Goal: Task Accomplishment & Management: Use online tool/utility

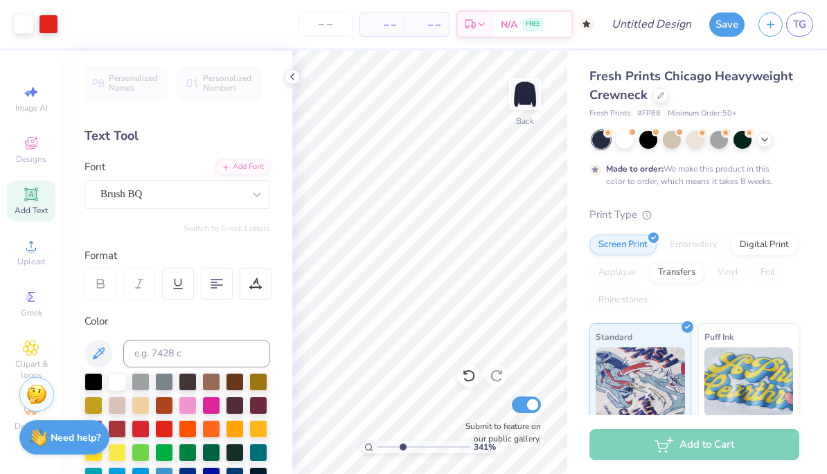
click at [298, 74] on div at bounding box center [292, 76] width 15 height 15
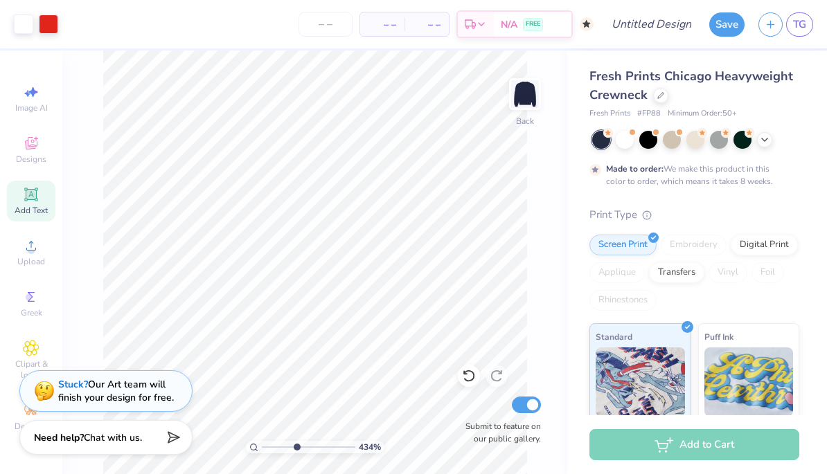
type input "4.36223988316347"
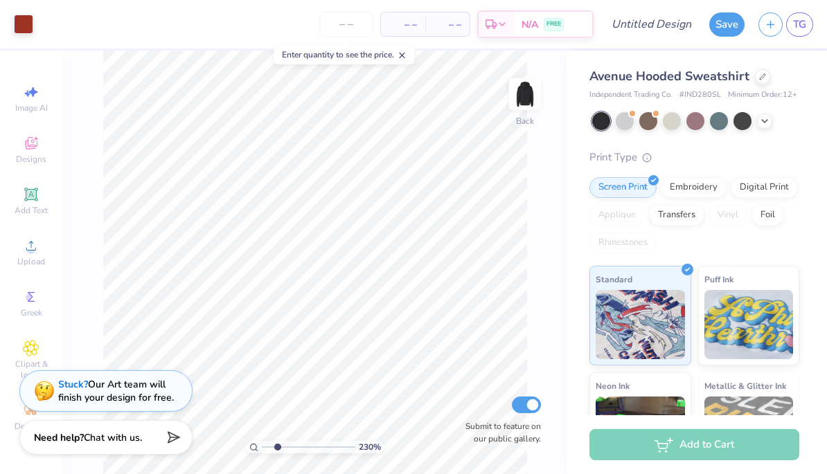
type input "2.38672458662862"
type input "1.47"
type input "1.98"
type input "7.14"
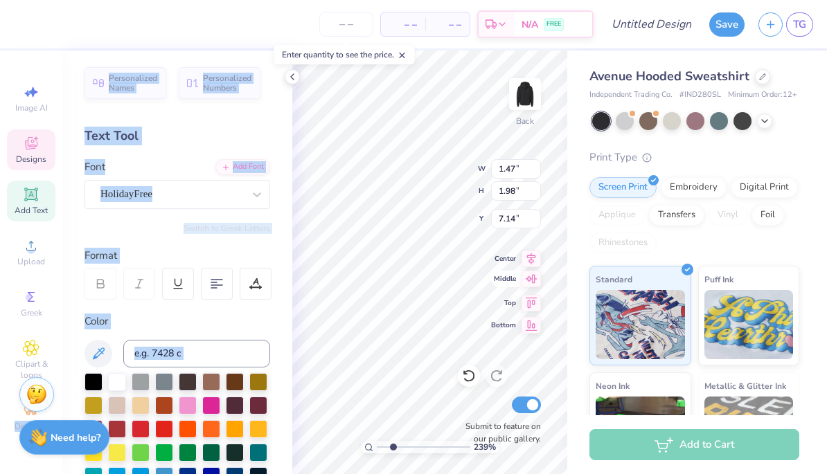
click at [500, 287] on div "Middle" at bounding box center [516, 279] width 50 height 17
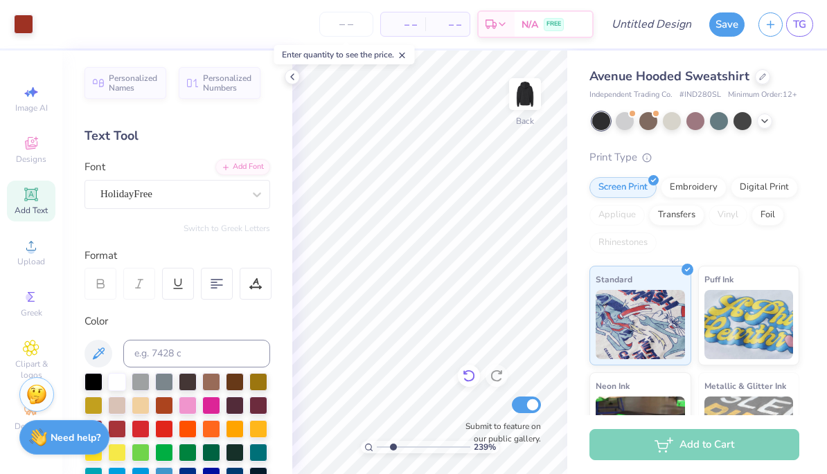
click at [471, 376] on icon at bounding box center [469, 376] width 14 height 14
click at [506, 272] on div "239 % Back Submit to feature on our public gallery." at bounding box center [429, 263] width 275 height 424
click at [291, 71] on icon at bounding box center [292, 76] width 11 height 11
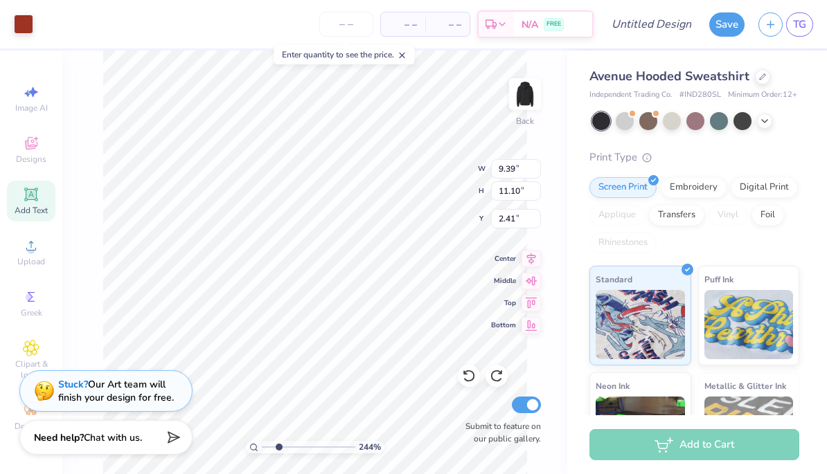
click at [566, 231] on div "244 % Back W 9.39 9.39 " H 11.10 11.10 " Y 2.41 2.41 " Center Middle Top Bottom…" at bounding box center [314, 263] width 505 height 424
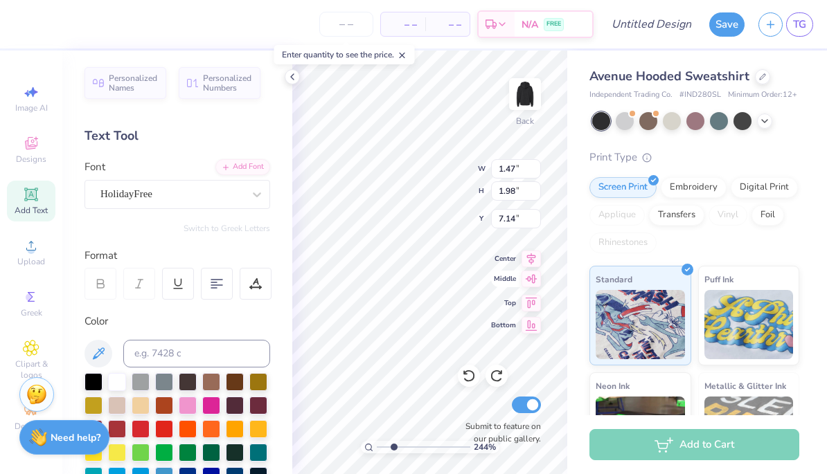
type input "2.44441717162413"
type input "9.80"
type input "5.11"
type input "2.00"
type input "2.44441717162413"
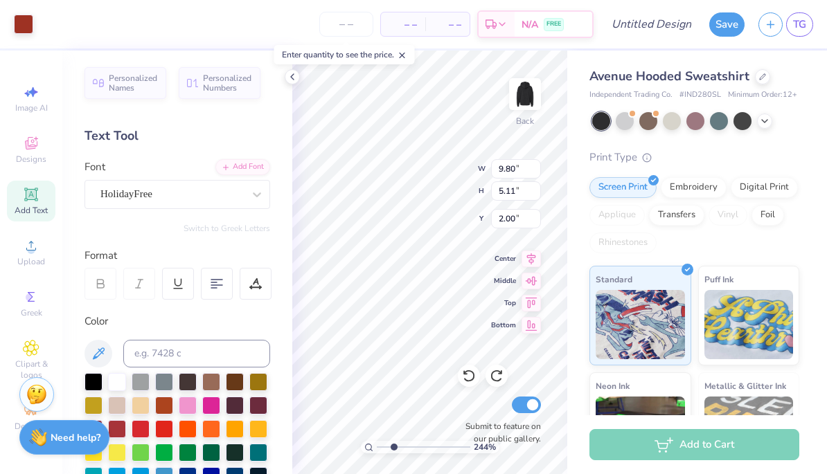
click at [269, 33] on div "– – Per Item – – Total Est. Delivery N/A FREE" at bounding box center [316, 24] width 553 height 48
click at [407, 58] on icon at bounding box center [402, 56] width 10 height 10
type input "2.88945482265339"
type textarea "i"
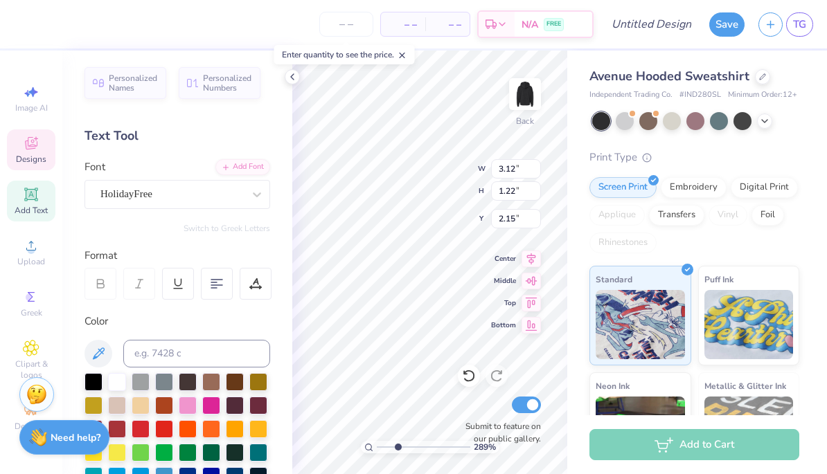
scroll to position [1, 1]
type textarea "kappa nu"
type input "2.88945482265339"
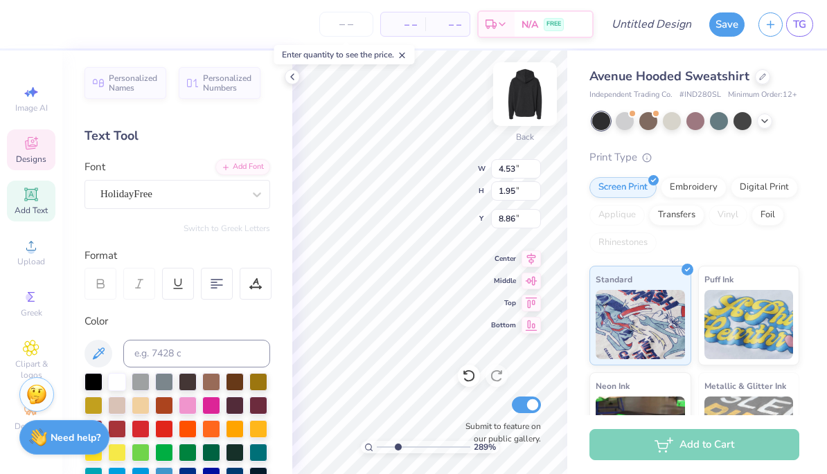
type textarea "C"
type textarea "Zeta Tau Alpha"
type input "2.88945482265339"
type input "5.41"
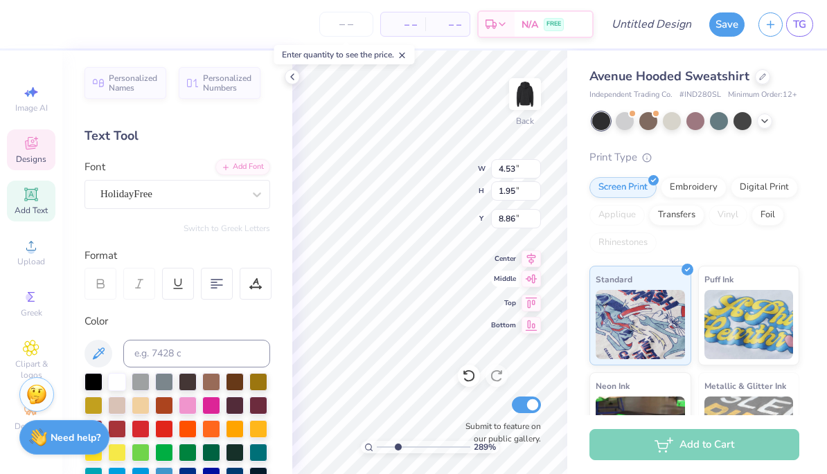
type input "5.11"
type input "2.00"
type input "2.88945482265339"
type input "7.19"
type input "2.15"
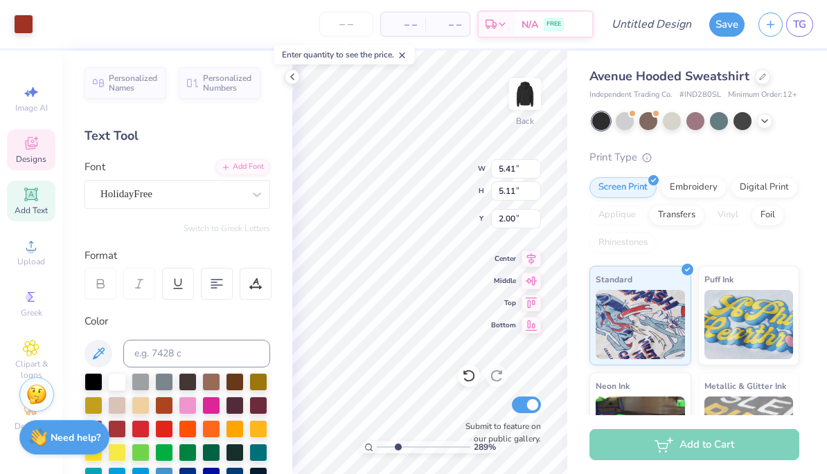
type input "8.76"
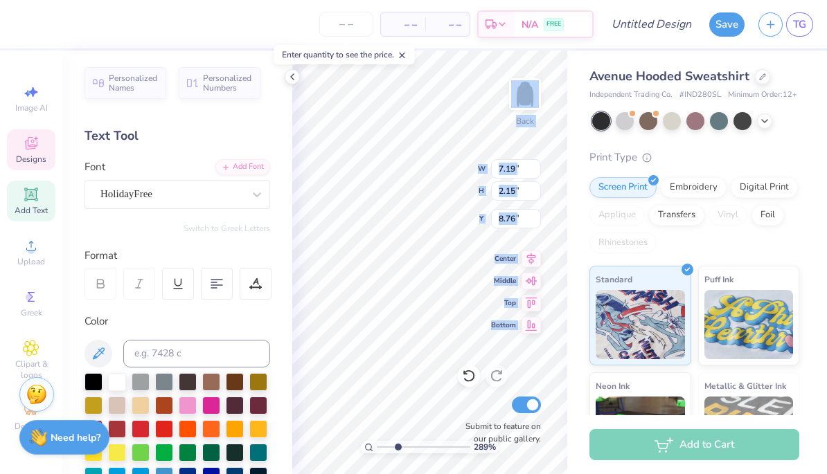
click at [410, 386] on div "289 % Back W 7.19 7.19 " H 2.15 2.15 " Y 8.76 8.76 " Center Middle Top Bottom S…" at bounding box center [429, 263] width 275 height 424
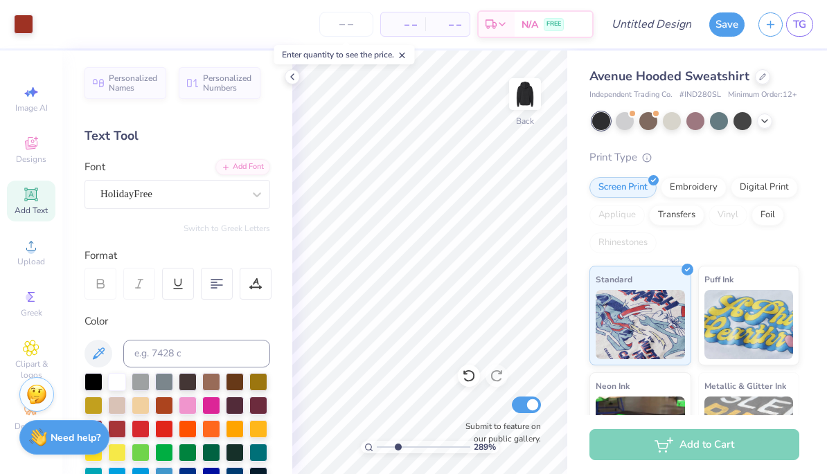
drag, startPoint x: 450, startPoint y: 187, endPoint x: 222, endPoint y: 24, distance: 280.3
click at [0, 0] on html "Art colors – – Per Item – – Total Est. Delivery N/A FREE Design Title Save TG I…" at bounding box center [413, 237] width 827 height 474
click at [222, 24] on div "– – Per Item – – Total Est. Delivery N/A FREE" at bounding box center [316, 24] width 553 height 48
click at [299, 78] on div at bounding box center [292, 76] width 15 height 15
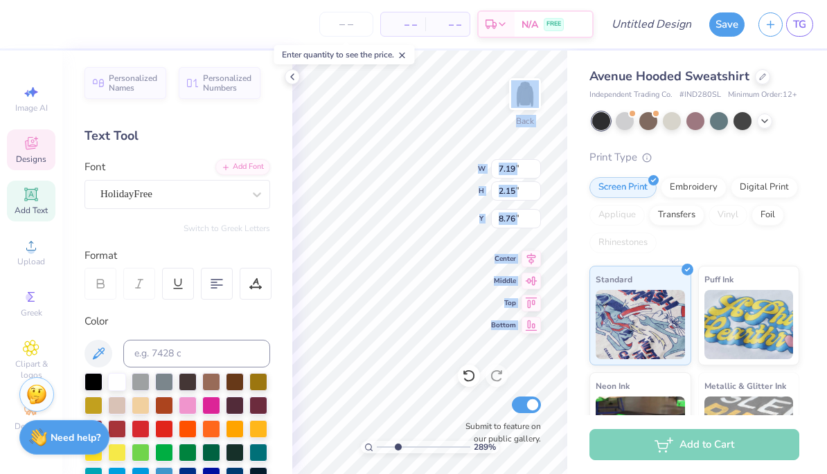
click at [417, 390] on div "289 % Back W 7.19 7.19 " H 2.15 2.15 " Y 8.76 8.76 " Center Middle Top Bottom S…" at bounding box center [429, 263] width 275 height 424
type input "2.88945482265339"
type input "8.58"
type input "2.88945482265339"
type input "4.80"
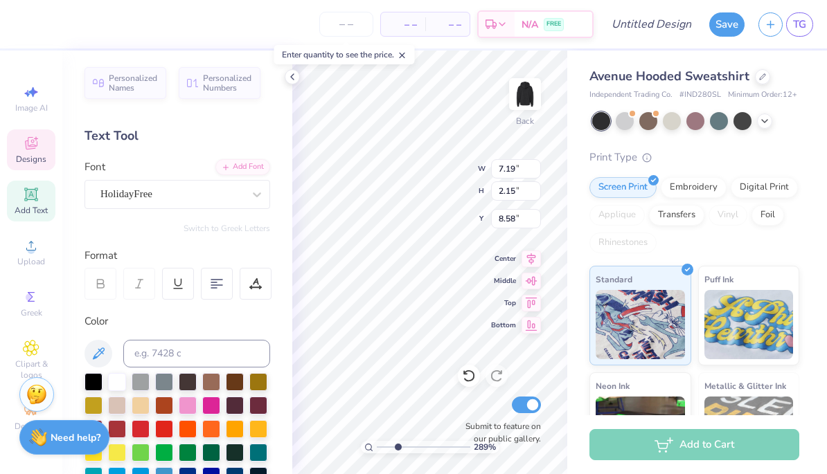
type input "1.44"
type input "8.49"
type input "2.88945482265339"
type input "8.83"
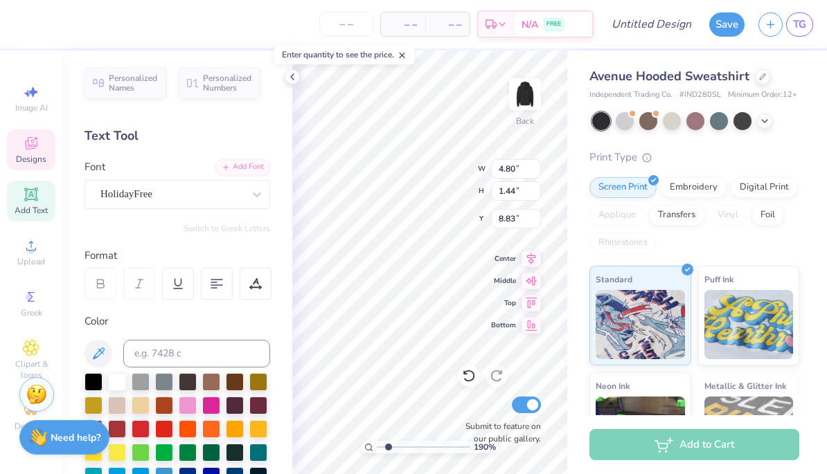
type input "1.90134882966122"
type input "9.12"
type input "1.90134882966122"
type textarea "Zeta Tau Alpha"
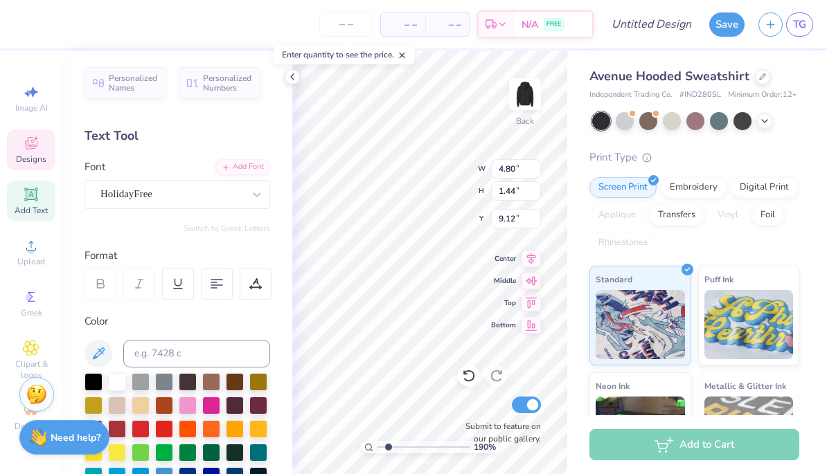
scroll to position [1, 1]
type input "1.90134882966122"
type input "9.31"
type input "1.90134882966122"
type input "4.44"
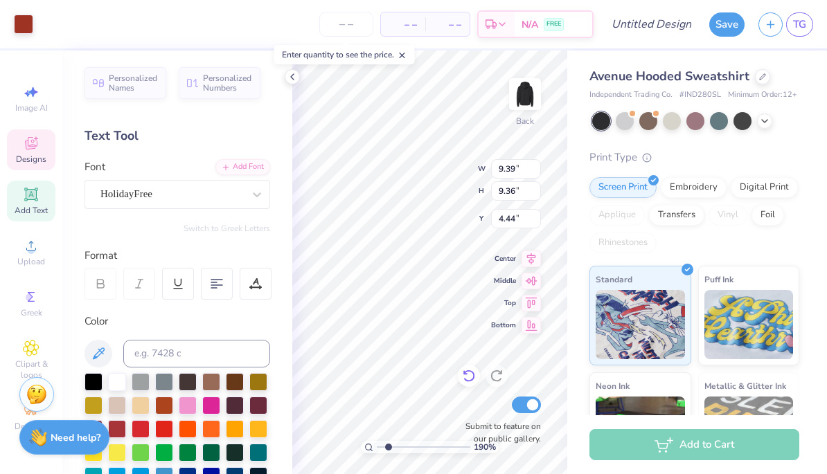
click at [473, 378] on icon at bounding box center [468, 376] width 12 height 12
type input "1.90134882966122"
type input "4.15"
click at [582, 395] on div "Avenue Hooded Sweatshirt Independent Trading Co. # IND280SL Minimum Order: 12 +…" at bounding box center [697, 315] width 260 height 528
type input "1.90134882966122"
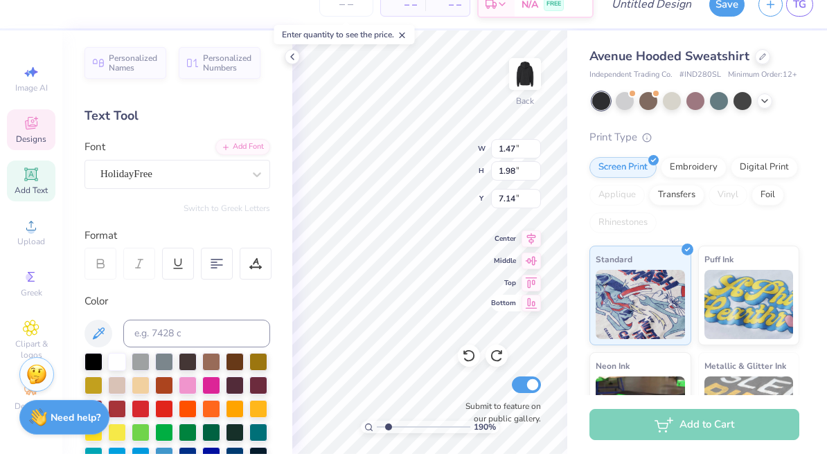
scroll to position [1, 1]
type textarea "est 1898"
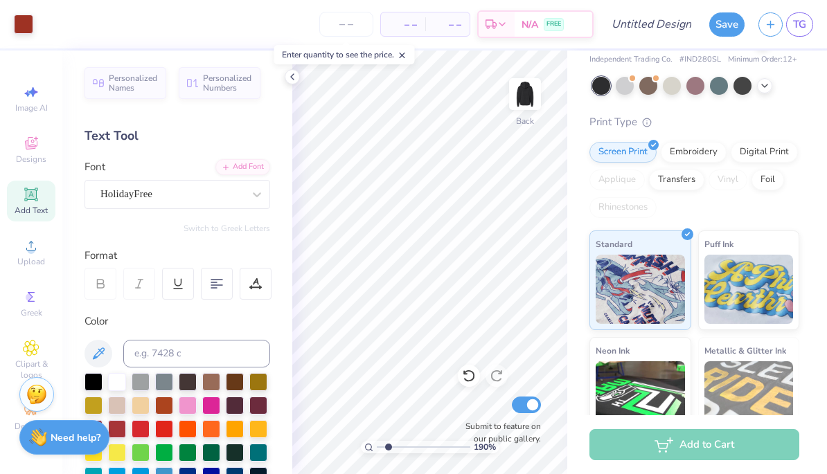
scroll to position [39, 0]
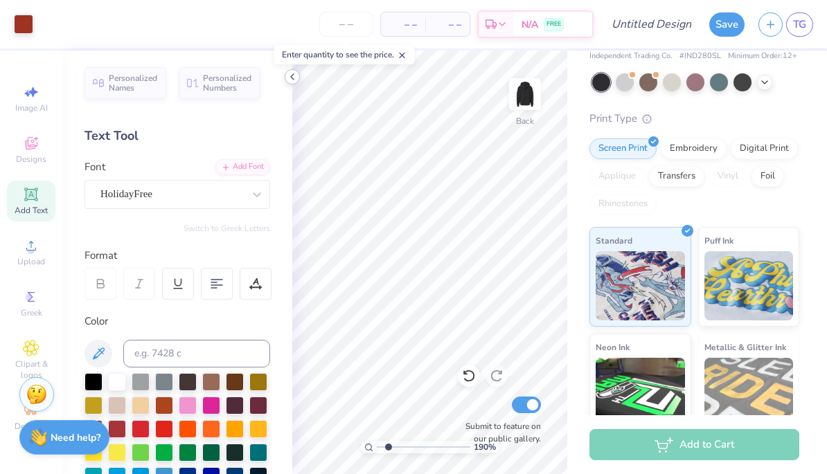
click at [296, 78] on icon at bounding box center [292, 76] width 11 height 11
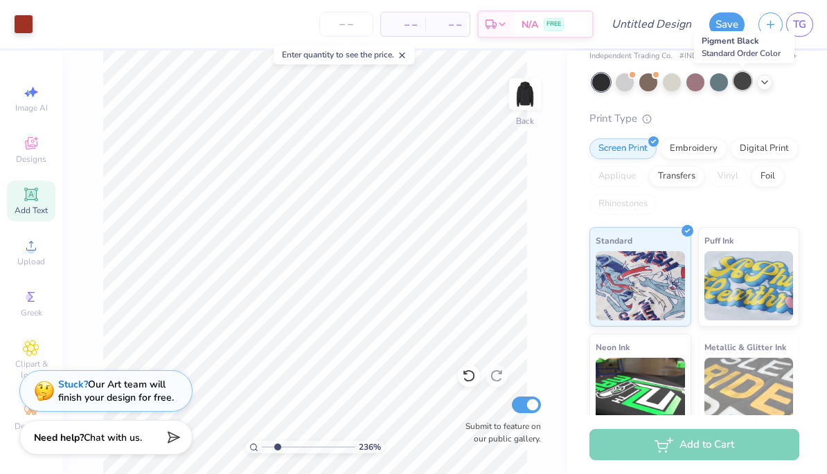
click at [745, 80] on div at bounding box center [742, 81] width 18 height 18
click at [659, 83] on div at bounding box center [695, 82] width 207 height 18
click at [650, 84] on div at bounding box center [648, 81] width 18 height 18
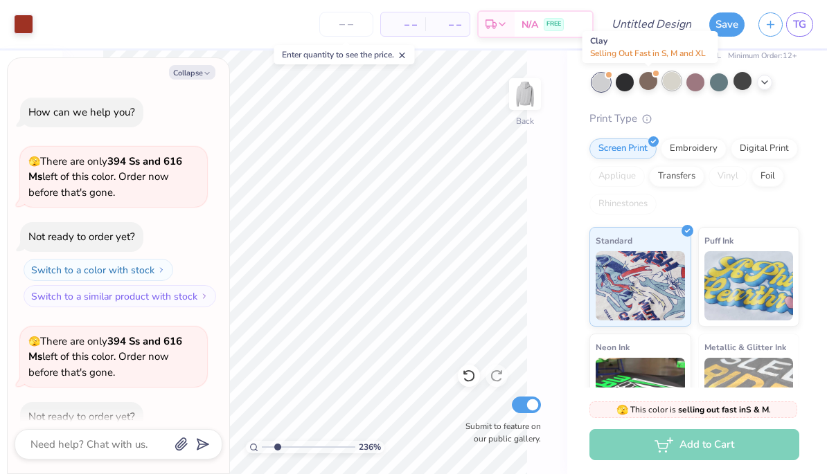
scroll to position [73, 0]
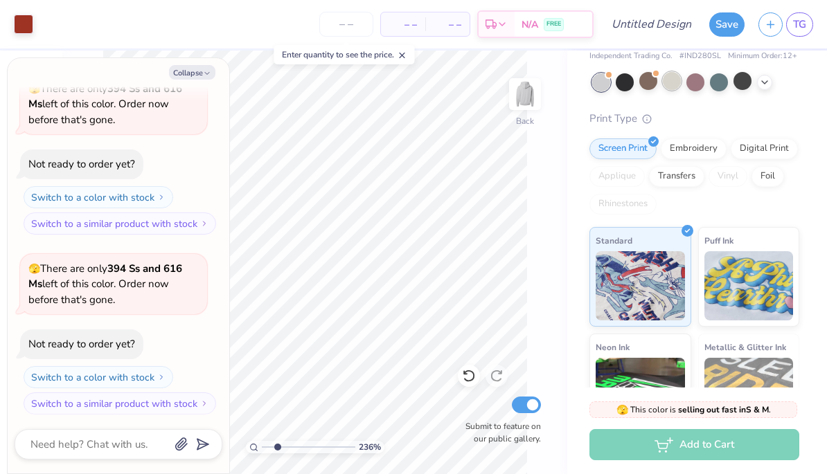
click at [676, 81] on div at bounding box center [671, 81] width 18 height 18
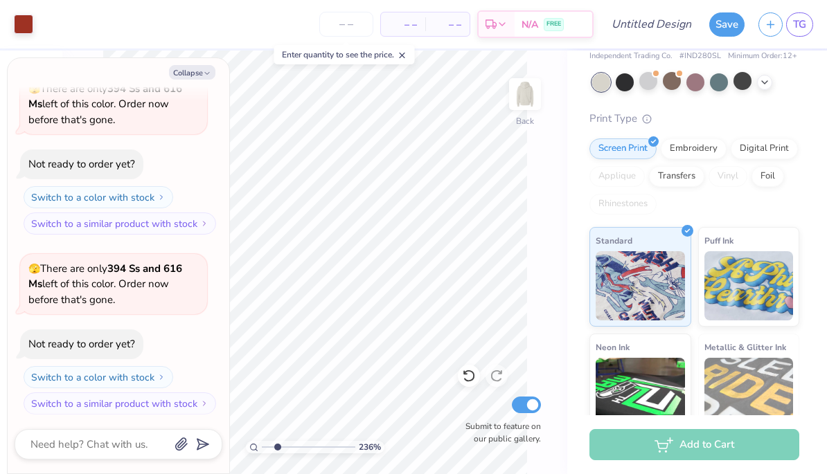
type input "2.36381971185006"
type textarea "x"
type input "2.36381971185006"
type textarea "x"
type input "2.36381971185006"
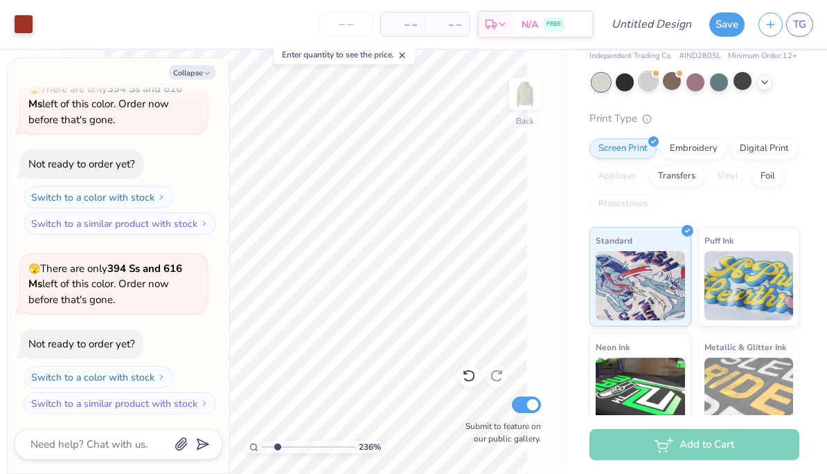
type textarea "x"
type input "2.36381971185006"
type textarea "x"
click at [628, 83] on div at bounding box center [624, 81] width 18 height 18
type input "2.36381971185006"
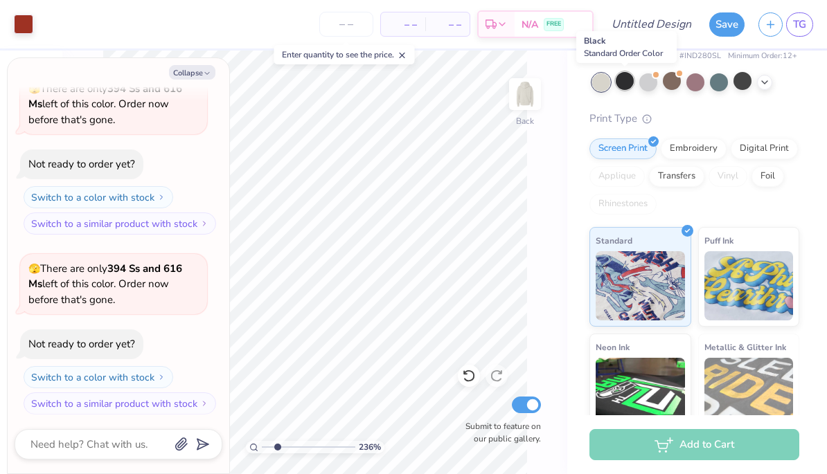
type textarea "x"
type input "2.36381971185006"
type textarea "x"
click at [603, 87] on div at bounding box center [601, 82] width 18 height 18
type input "2.36381971185006"
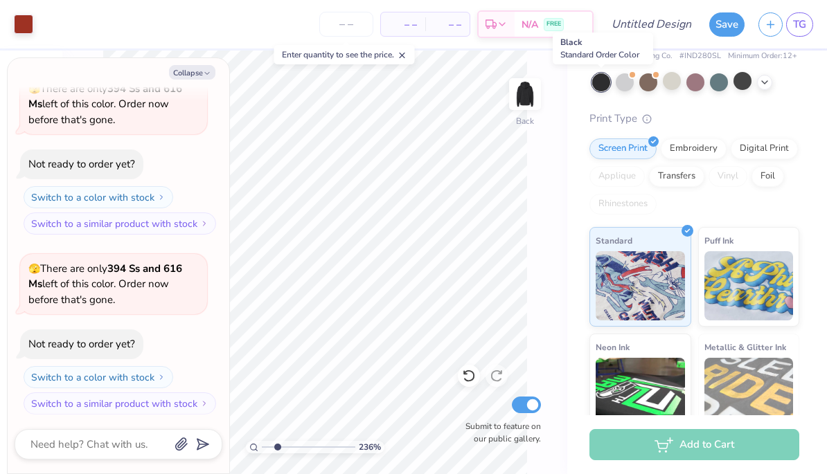
type textarea "x"
type input "2.36381971185006"
type textarea "x"
click at [765, 84] on icon at bounding box center [764, 80] width 11 height 11
type input "2.36381971185006"
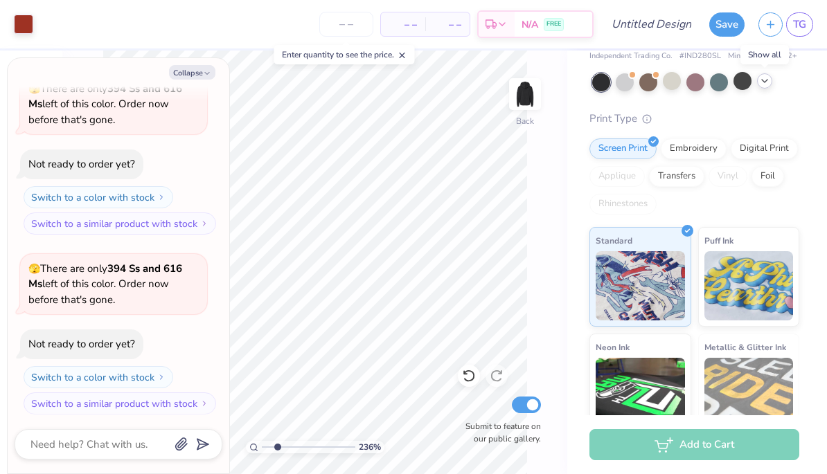
type textarea "x"
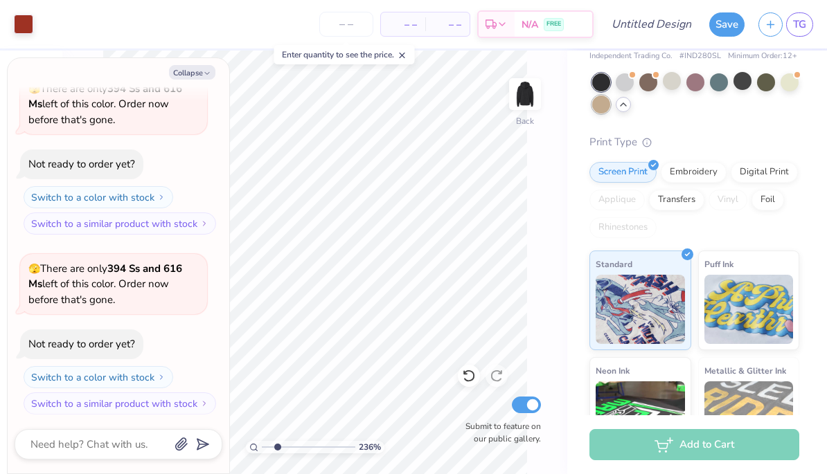
click at [599, 110] on div at bounding box center [601, 105] width 18 height 18
type input "2.36381971185006"
type textarea "x"
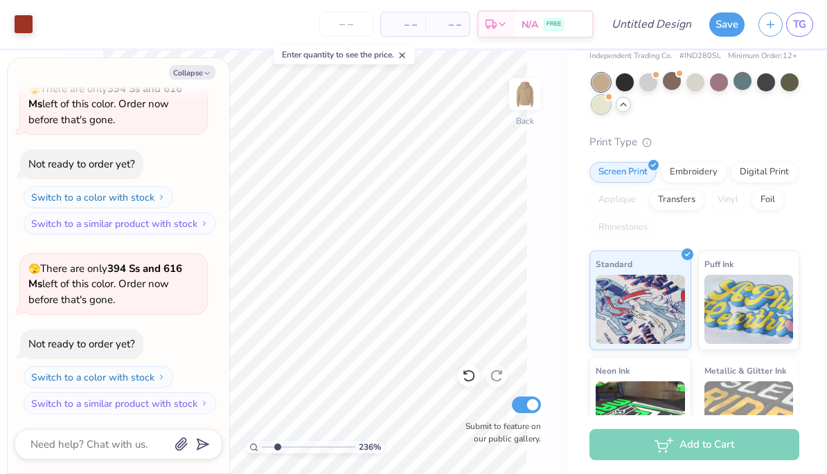
type input "2.36381971185006"
type textarea "x"
type input "2.36381971185006"
type textarea "x"
type input "2.36381971185006"
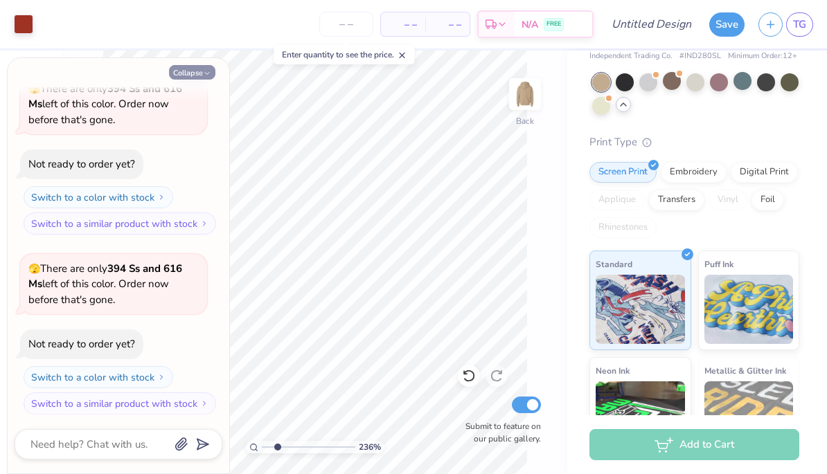
click at [201, 72] on button "Collapse" at bounding box center [192, 72] width 46 height 15
type textarea "x"
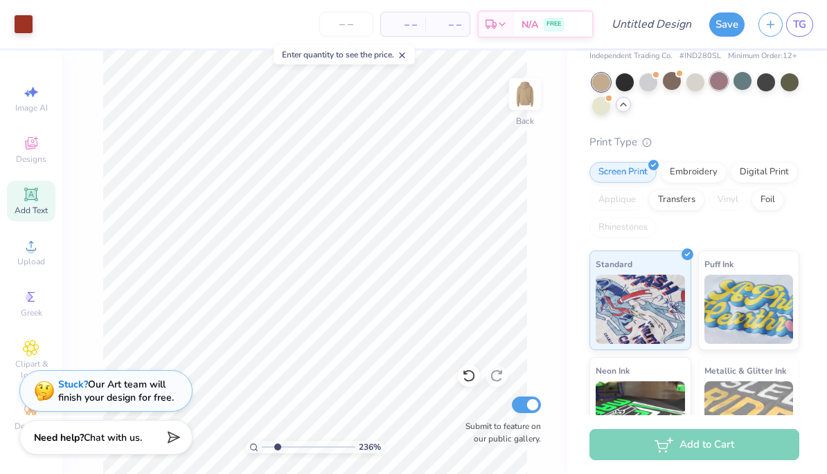
click at [727, 84] on div at bounding box center [719, 81] width 18 height 18
click at [746, 84] on div at bounding box center [742, 81] width 18 height 18
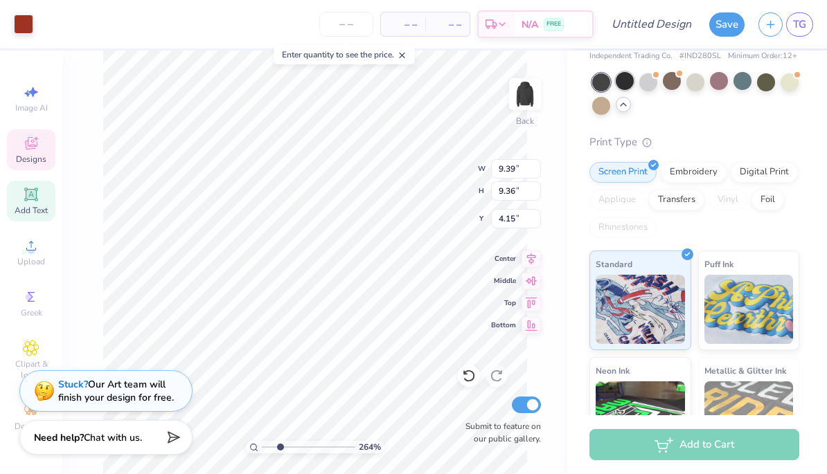
click at [633, 78] on div at bounding box center [624, 81] width 18 height 18
click at [627, 82] on div at bounding box center [624, 81] width 18 height 18
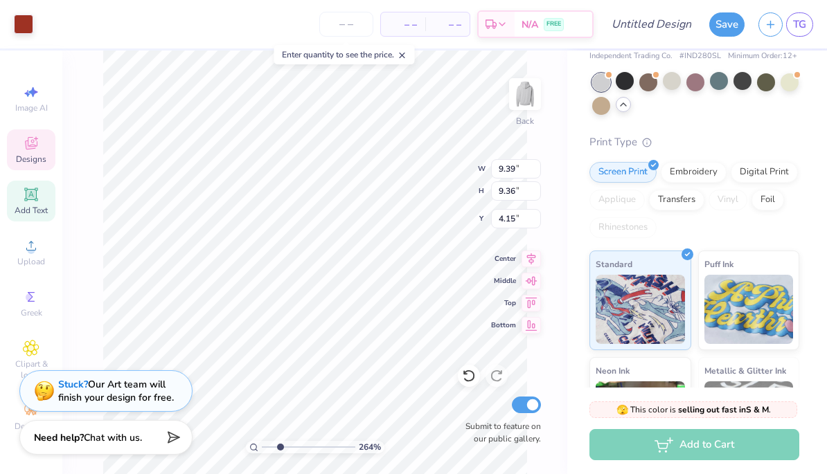
type input "2.6423189385667"
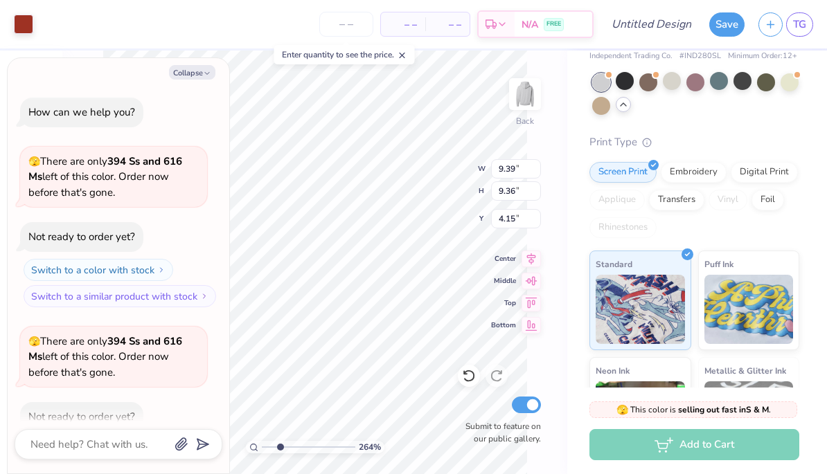
scroll to position [251, 0]
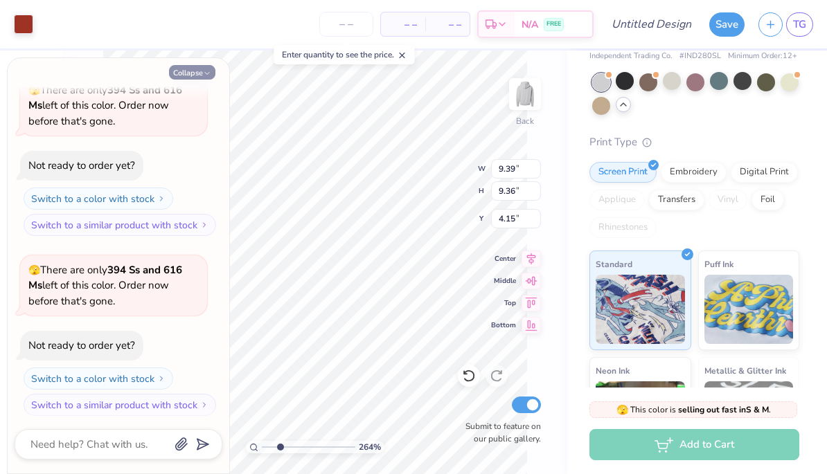
click at [200, 68] on button "Collapse" at bounding box center [192, 72] width 46 height 15
type textarea "x"
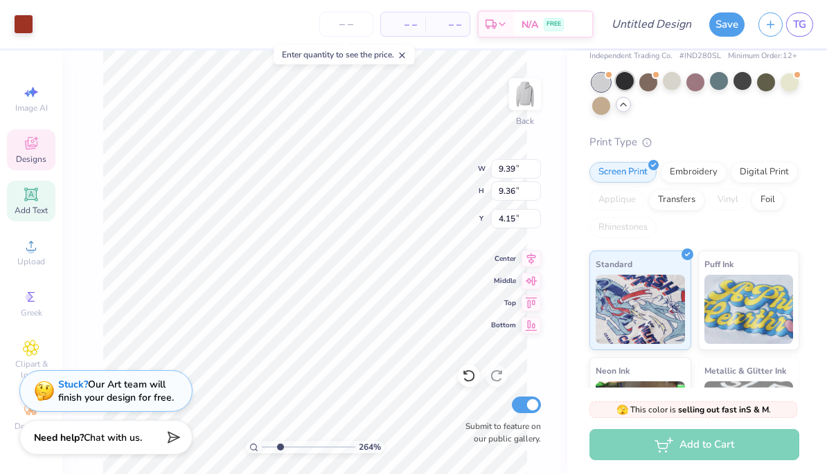
click at [627, 81] on div at bounding box center [624, 81] width 18 height 18
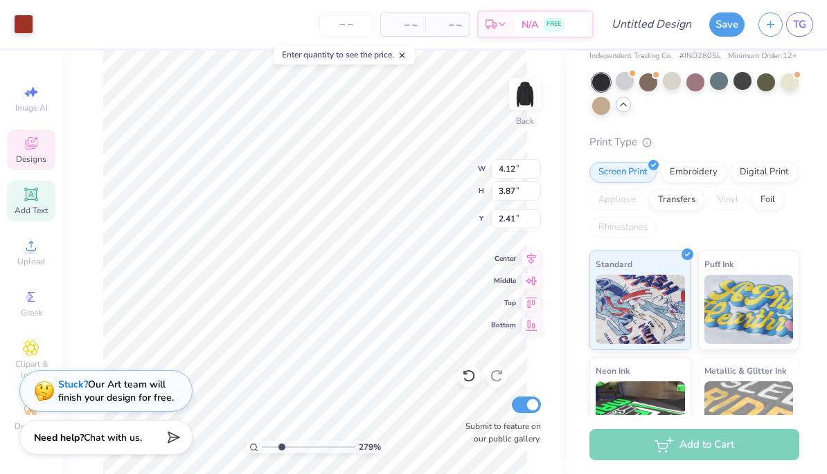
type input "2.78936594621969"
type input "2.48"
click at [511, 305] on span "Top" at bounding box center [503, 301] width 25 height 10
type input "8.75703049685285"
type input "0.50"
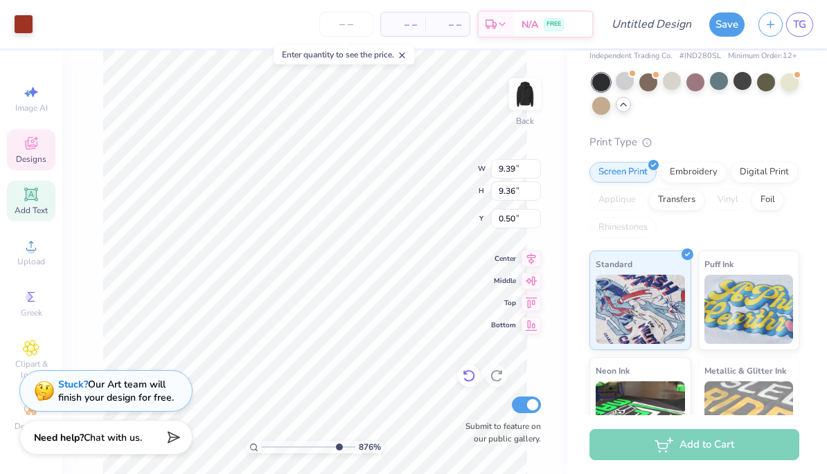
click at [470, 372] on icon at bounding box center [469, 376] width 14 height 14
type input "8.75703049685285"
type input "4.15"
type input "8.55095964236038"
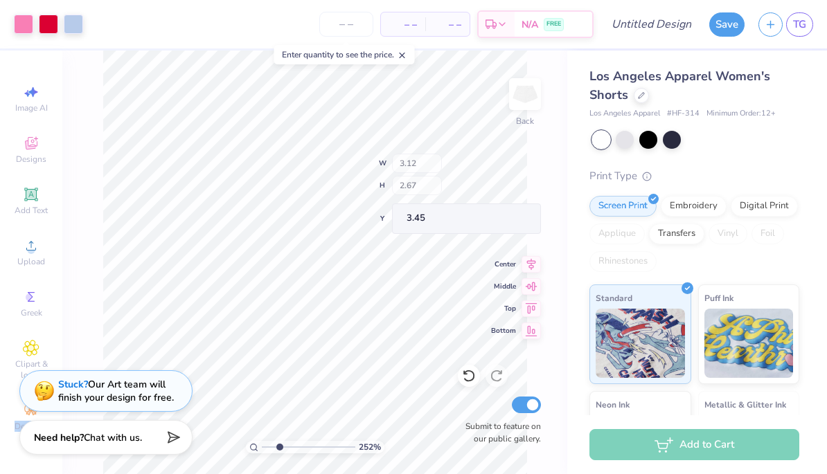
type input "2.52241298586842"
type input "1.05"
type input "1.12"
type input "4.79"
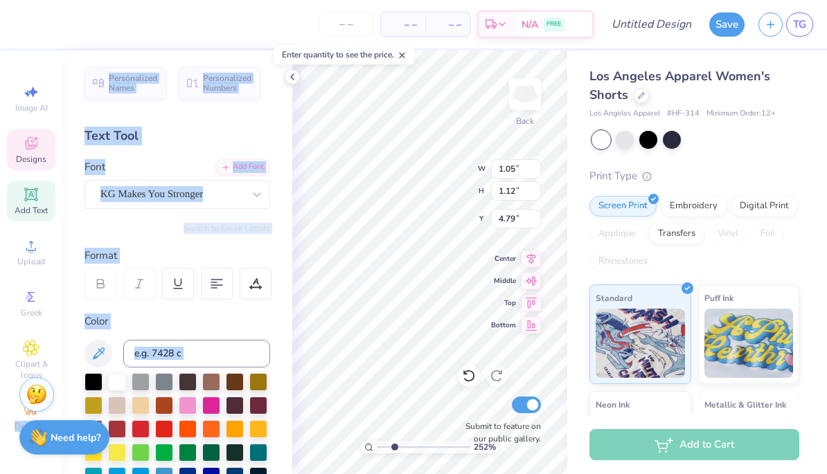
type input "2.52241298586842"
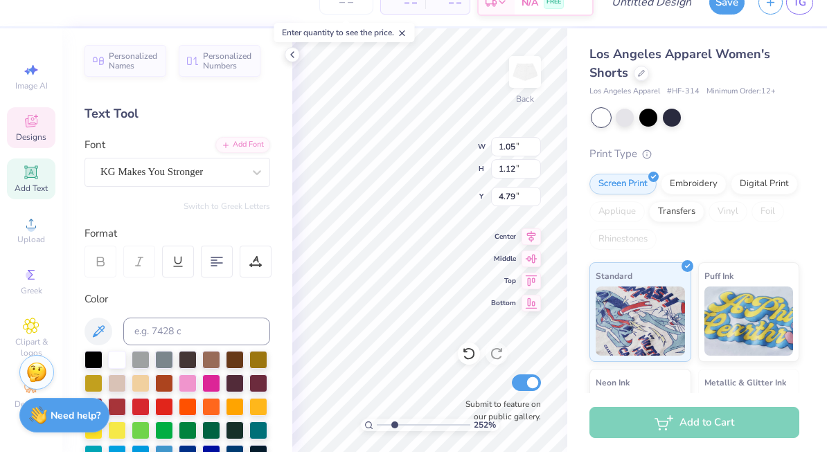
scroll to position [1, 0]
type textarea "p"
type textarea "alpha"
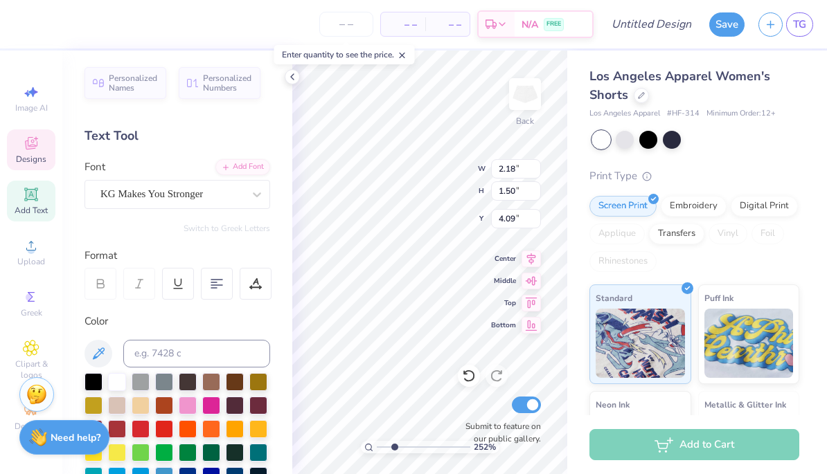
type input "2.52241298586842"
type textarea "p"
type textarea "zeta tau"
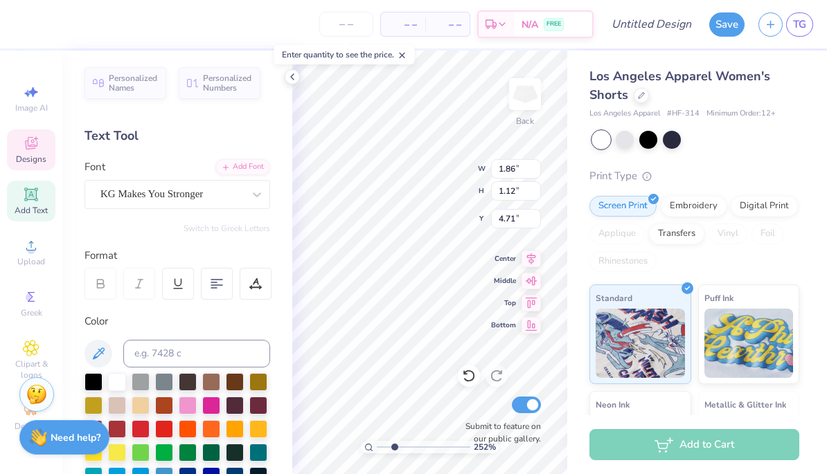
type input "2.52241298586842"
type input "4.78"
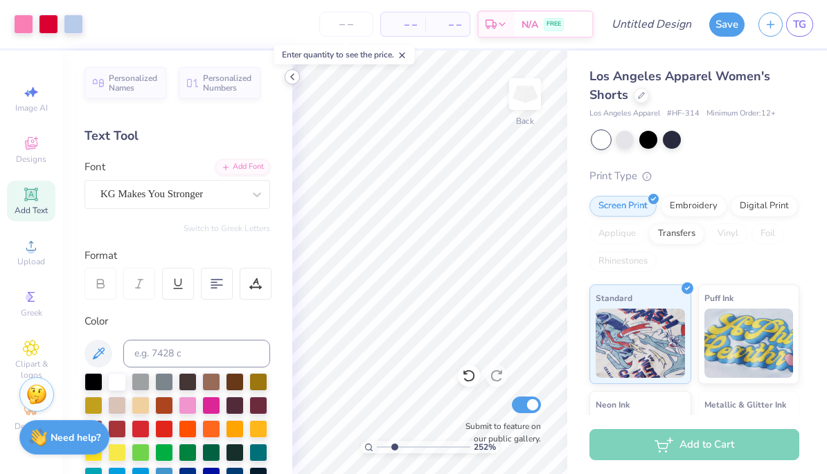
click at [298, 81] on div at bounding box center [292, 76] width 15 height 15
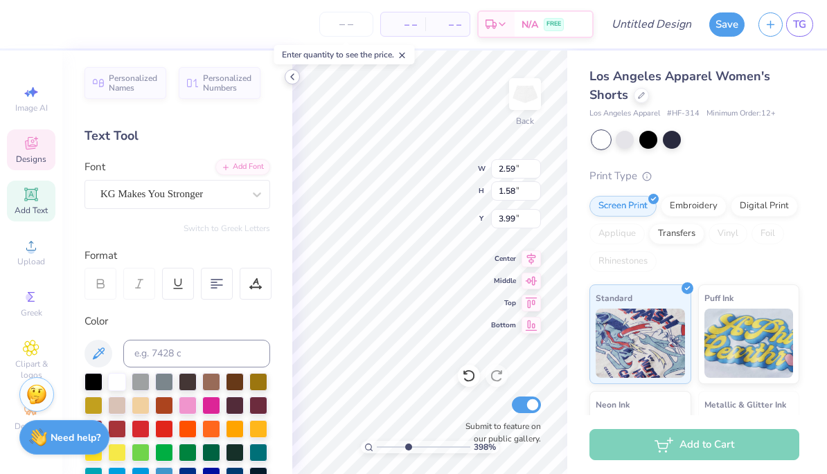
type input "3.98196537192934"
type input "0.25"
type input "0.56"
type input "4.60"
type input "3.98196537192934"
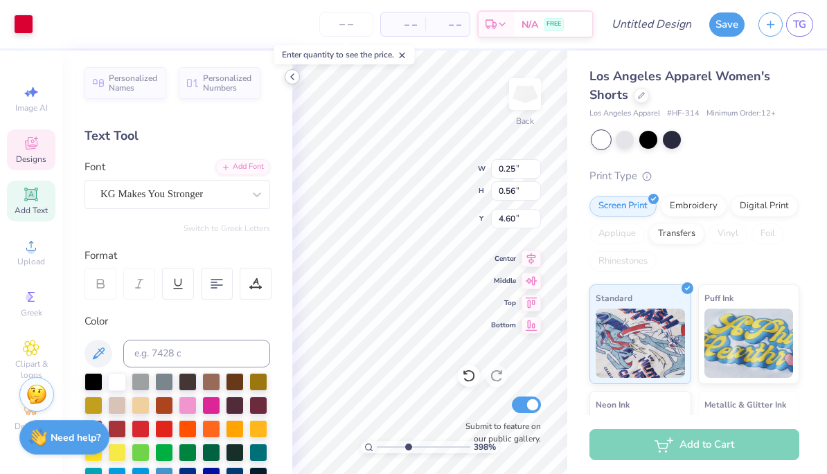
type input "1.86"
type input "1.12"
type input "4.78"
click at [759, 145] on div at bounding box center [695, 140] width 207 height 18
type input "3.98196537192934"
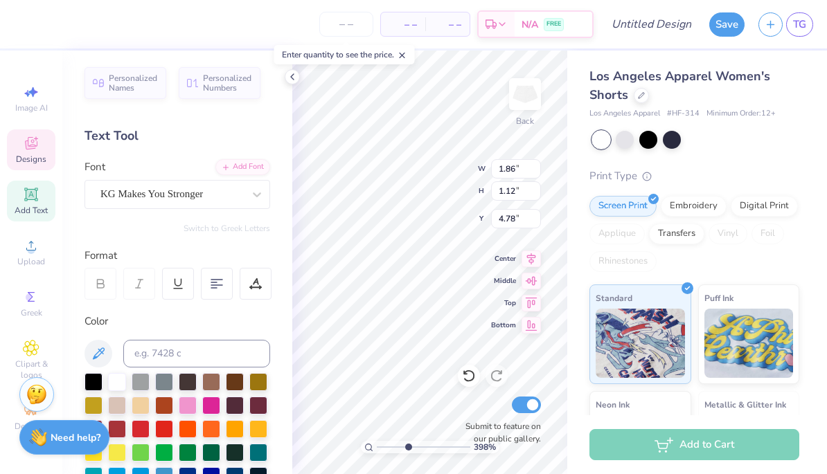
type input "4.46"
click at [295, 80] on icon at bounding box center [292, 76] width 11 height 11
type input "3.98196537192934"
type input "4.70"
type input "3.98196537192934"
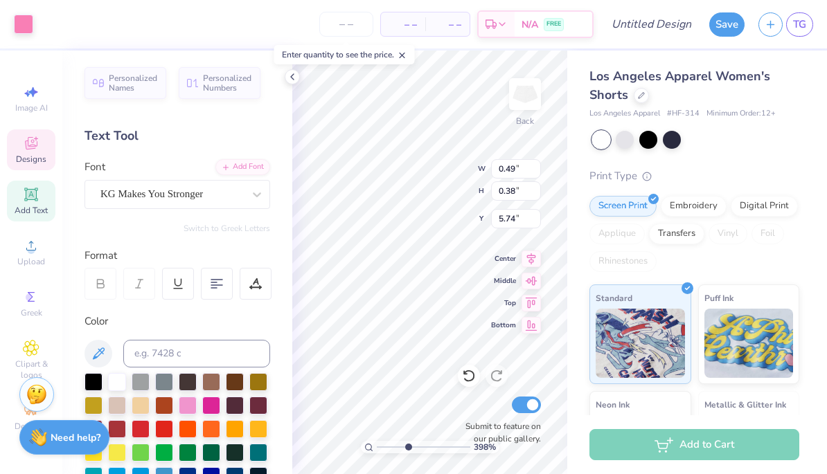
type input "1.86"
type input "1.12"
type input "4.70"
type input "3.98196537192934"
type input "1.86"
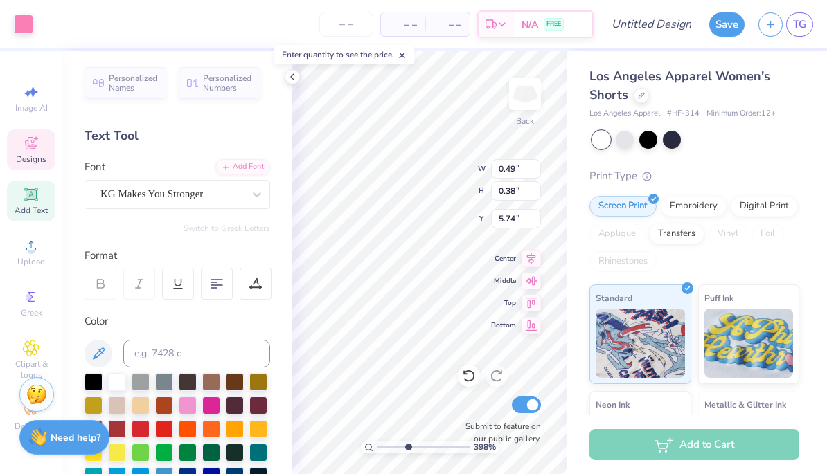
type input "1.12"
type input "4.69"
type input "3.98196537192934"
type input "4.54"
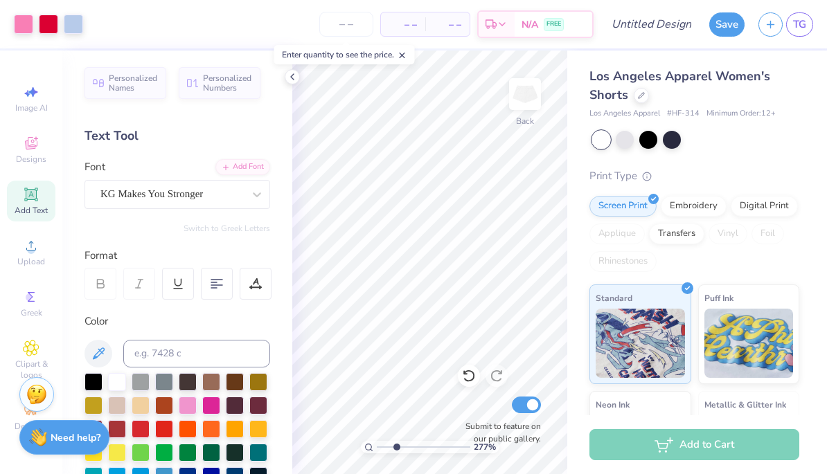
click at [501, 169] on div "277 % Back Submit to feature on our public gallery." at bounding box center [429, 263] width 275 height 424
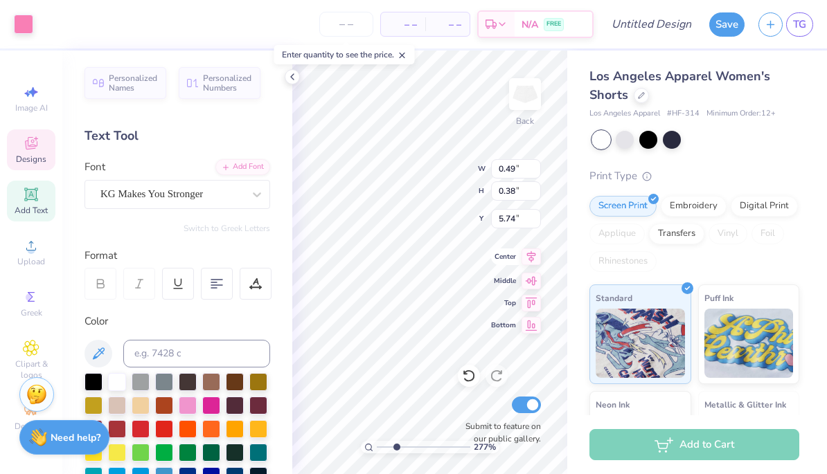
drag, startPoint x: 462, startPoint y: 157, endPoint x: 528, endPoint y: 259, distance: 121.5
click at [528, 259] on icon at bounding box center [530, 257] width 19 height 17
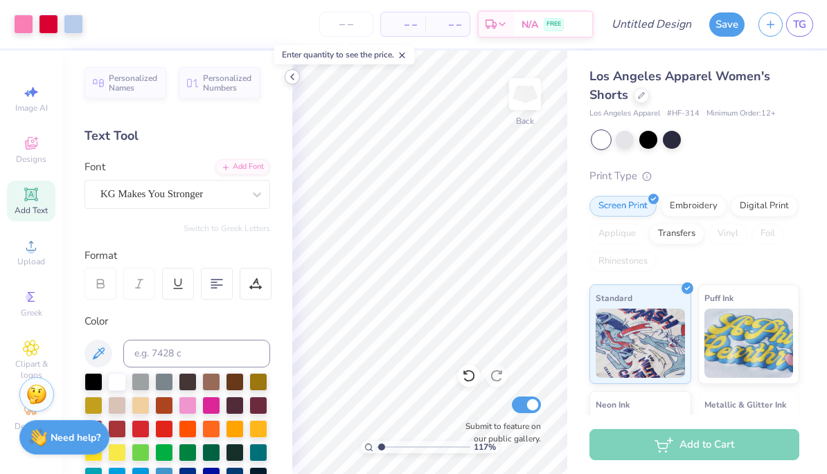
click at [293, 78] on icon at bounding box center [292, 76] width 11 height 11
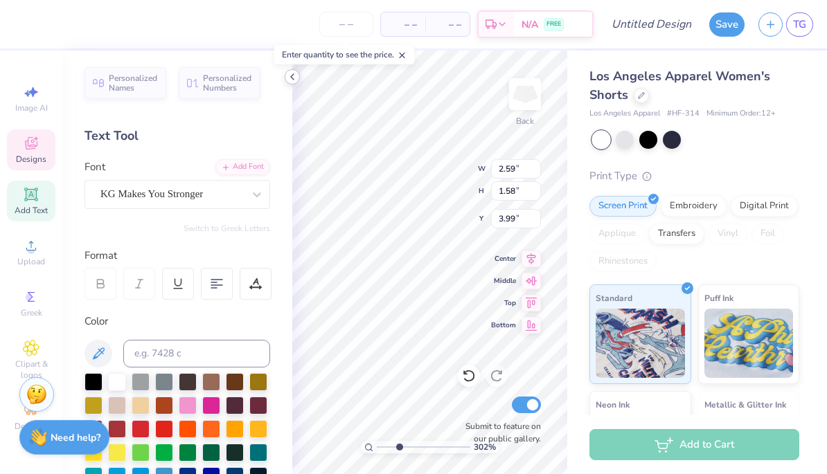
type input "3.01778649000231"
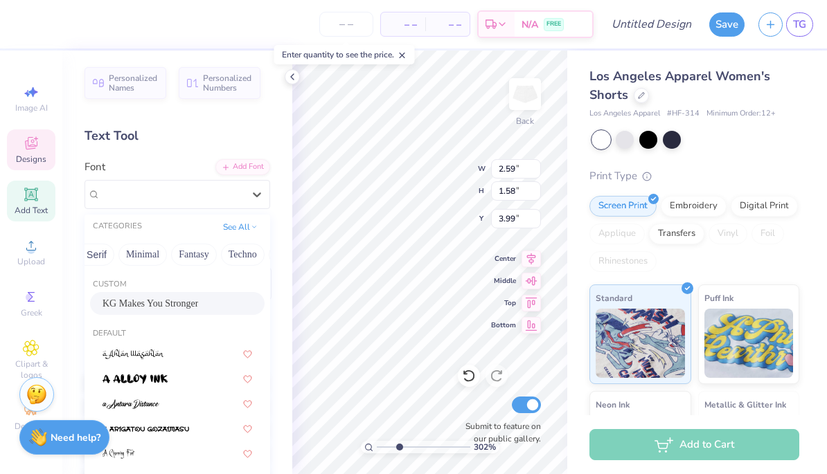
scroll to position [0, 374]
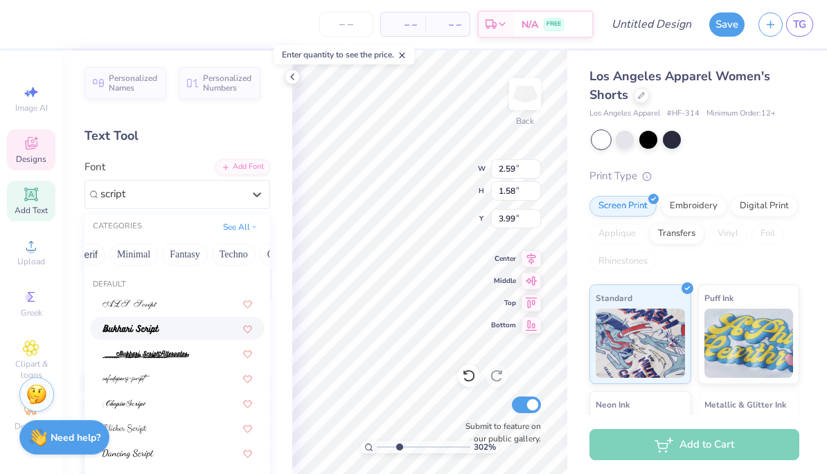
click at [168, 328] on div at bounding box center [177, 328] width 150 height 15
type input "script"
type input "3.01778649000231"
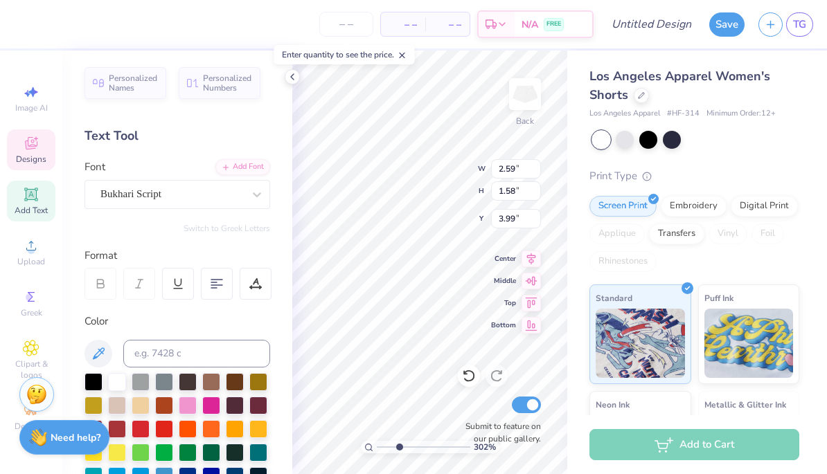
type input "3.01778649000231"
type input "2.74"
type input "1.75"
type input "3.96"
type input "3.01778649000231"
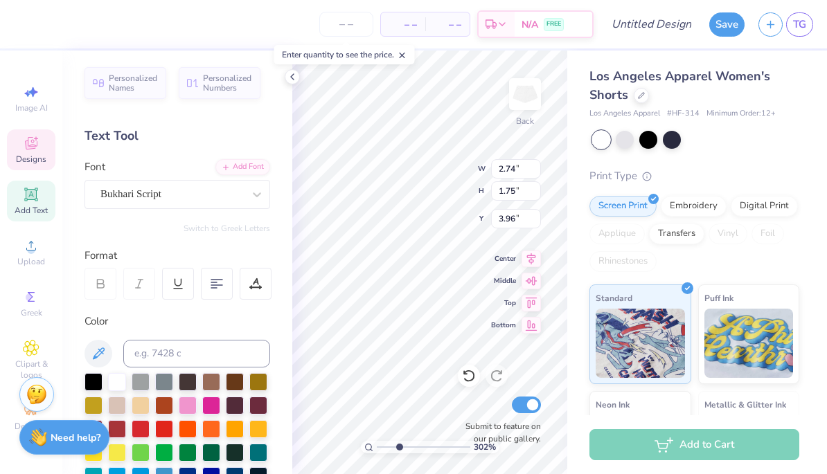
type input "1.86"
type input "1.12"
type input "4.65"
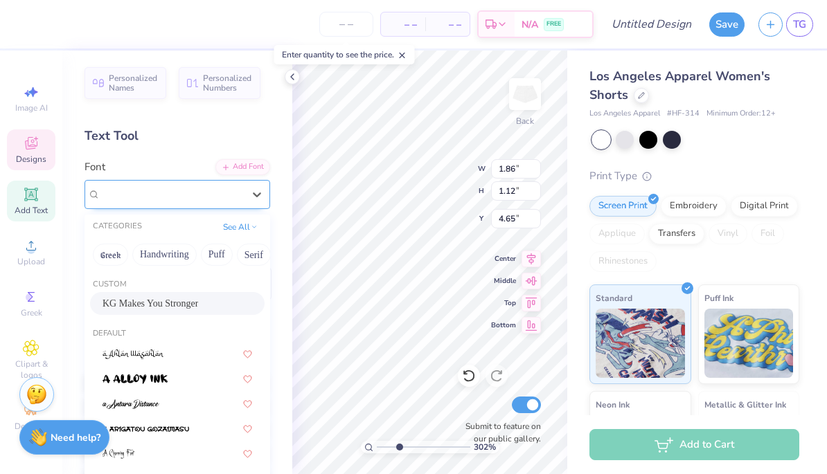
type input "3.01778649000231"
click at [219, 197] on div "KG Makes You Stronger" at bounding box center [171, 193] width 145 height 21
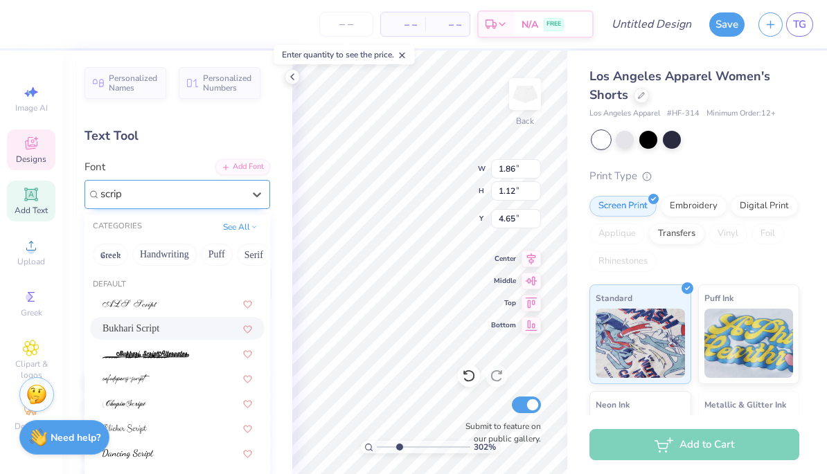
click at [184, 317] on div "Bukhari Script" at bounding box center [177, 328] width 174 height 23
type input "scrip"
type input "3.01778649000231"
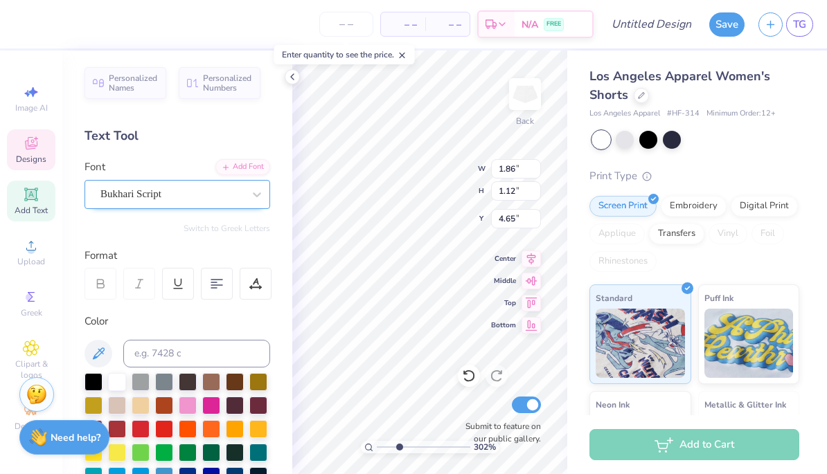
type input "3.01778649000231"
type input "1.82"
type input "1.08"
type input "4.71"
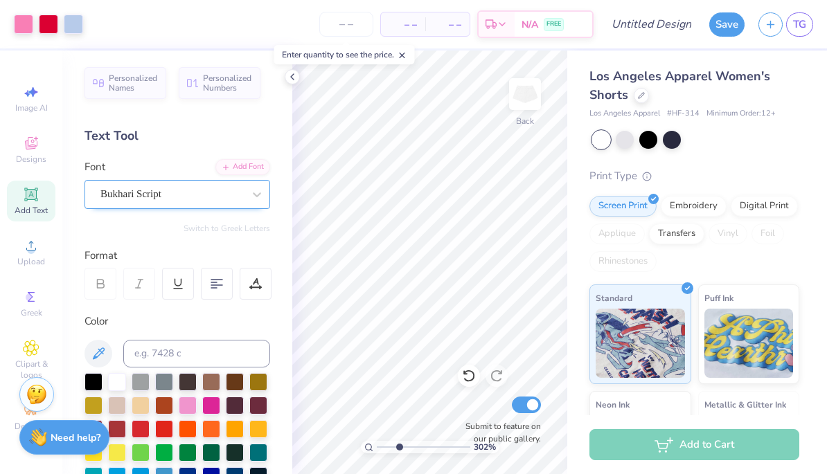
click at [282, 84] on div "Personalized Names Personalized Numbers Text Tool Add Font Font Bukhari Script …" at bounding box center [177, 263] width 230 height 424
click at [294, 80] on icon at bounding box center [292, 76] width 11 height 11
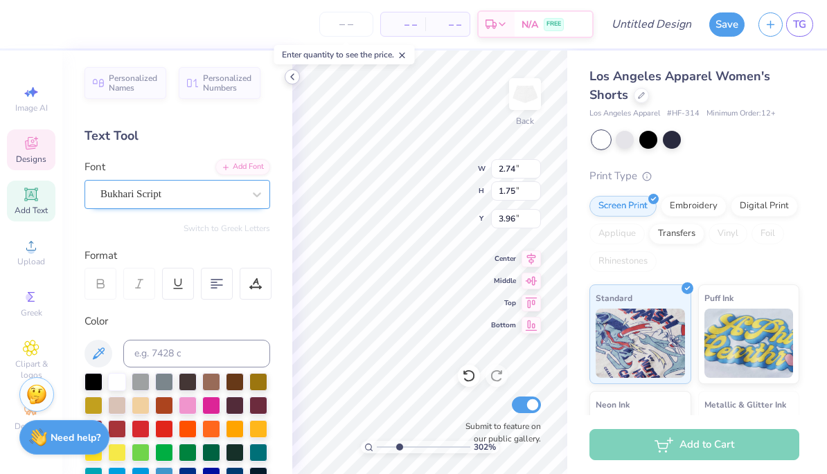
click at [295, 82] on div at bounding box center [292, 76] width 15 height 15
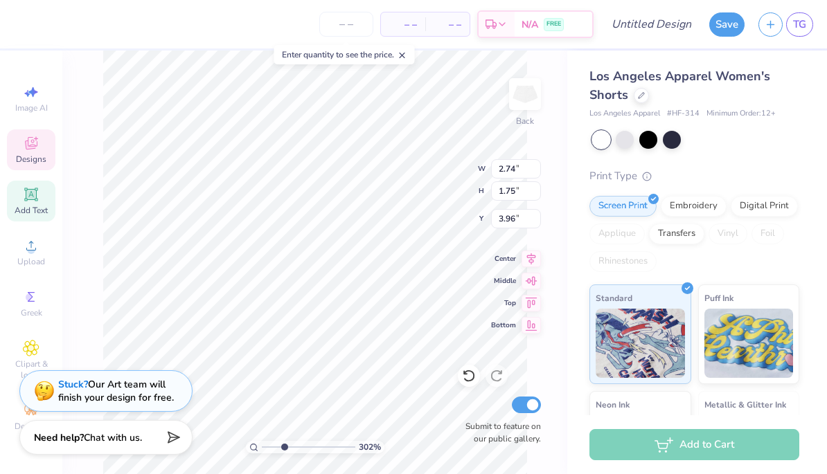
type input "3.01778649000231"
type input "1.82"
type input "1.08"
type input "4.71"
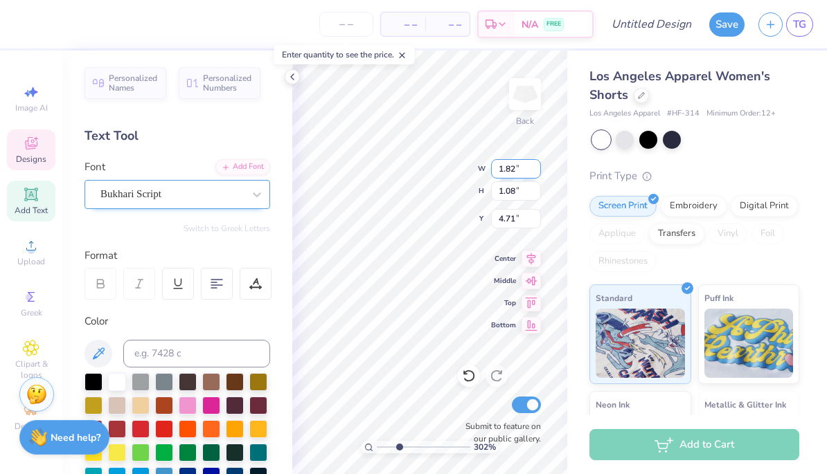
click at [515, 168] on input "1.82" at bounding box center [516, 168] width 50 height 19
type input "1.75"
type input "3.01778649000231"
type input "4.83"
type input "3.01778649000231"
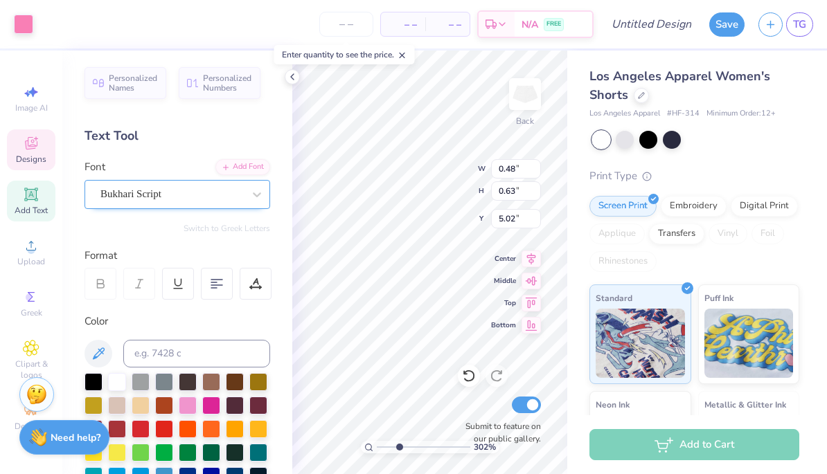
type input "5.06"
type input "3.01778649000231"
type input "5.72"
type input "3.01778649000231"
type input "0.39"
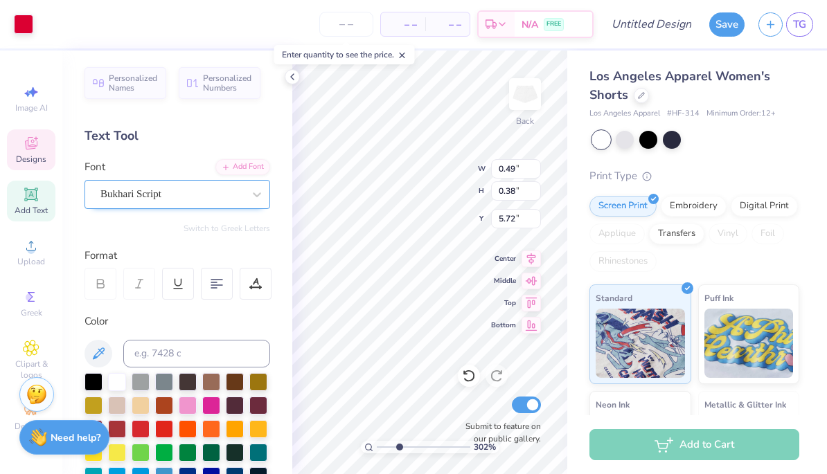
type input "0.41"
type input "4.20"
type input "3.01778649000231"
type input "3.44"
type input "3.01778649000231"
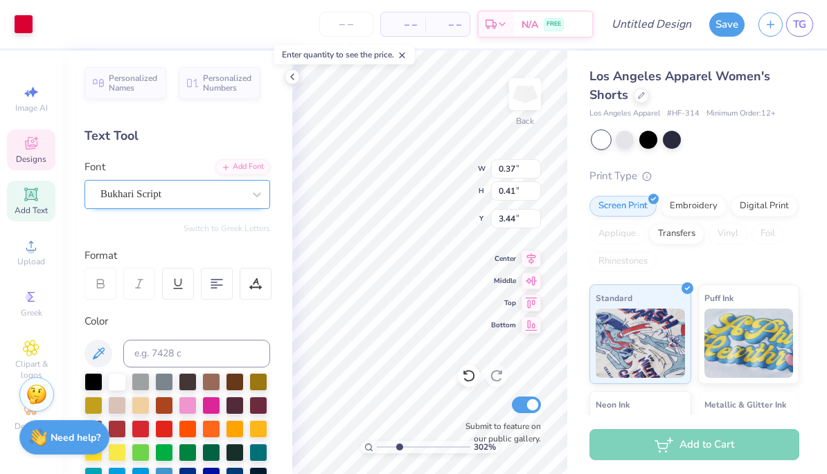
type input "3.65"
type input "3.01778649000231"
type input "5.78"
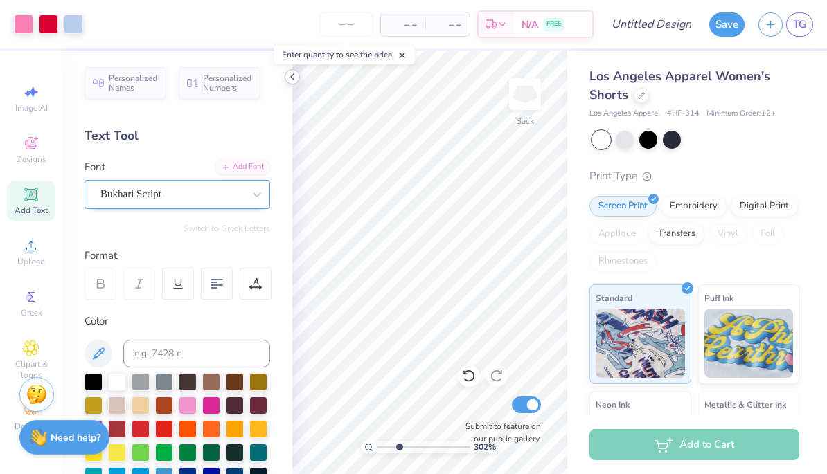
click at [285, 78] on div at bounding box center [292, 76] width 15 height 15
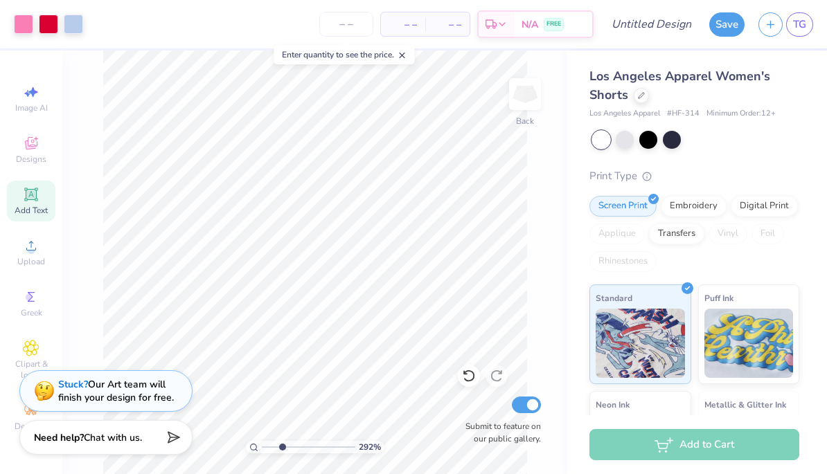
type input "2.82976800776786"
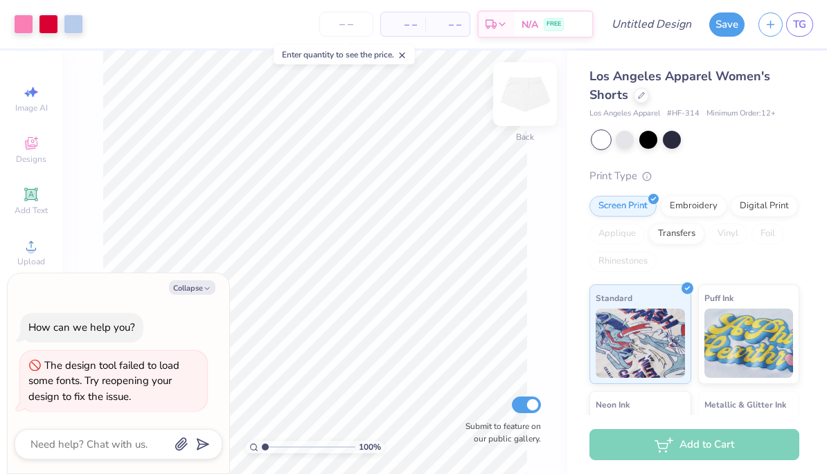
type textarea "x"
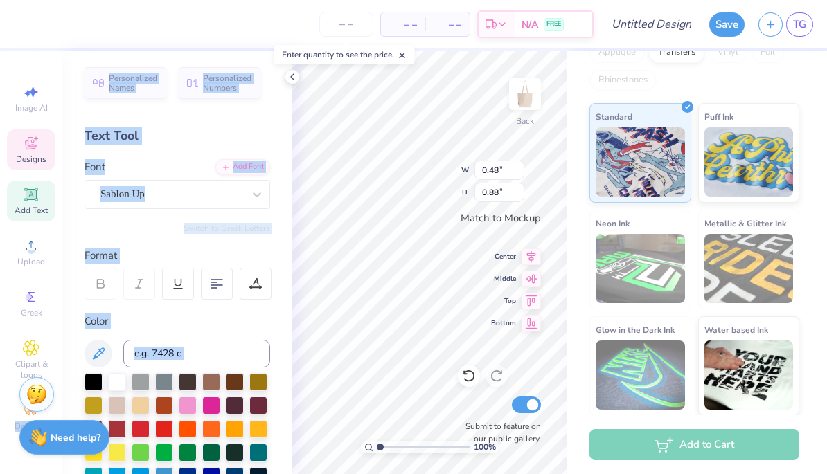
scroll to position [1, 0]
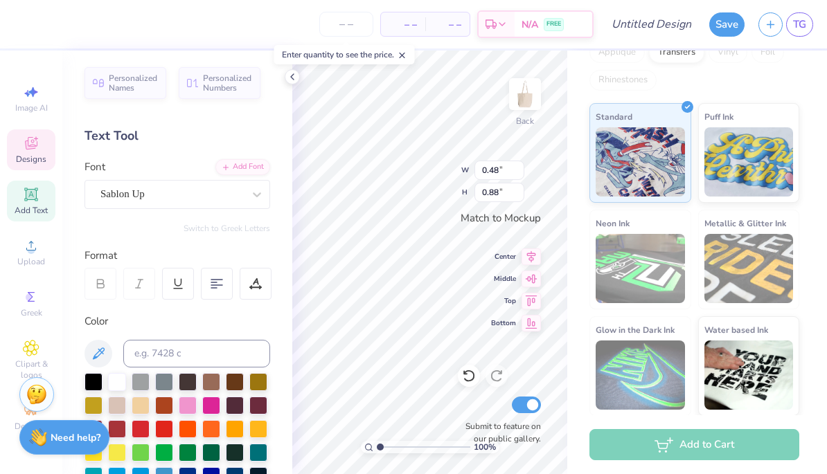
type textarea "8"
type input "0.88"
type input "0.85"
type textarea "A"
type textarea "Ze"
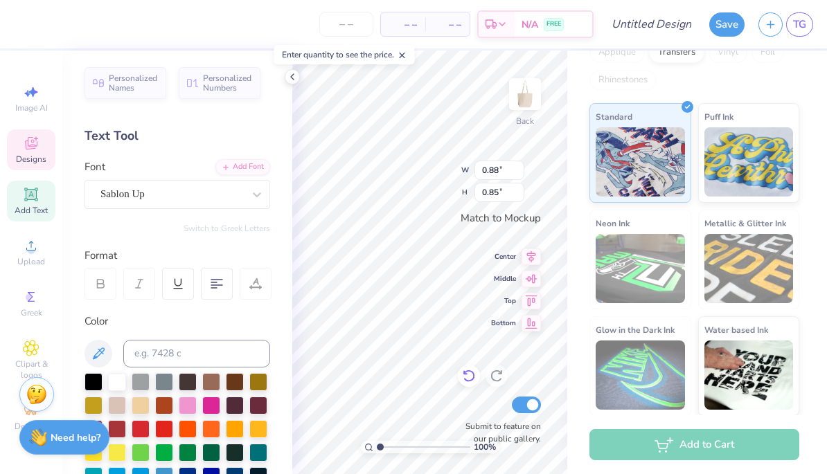
type input "0.40"
type input "0.90"
type textarea "T"
click at [574, 363] on div "Liberty Bags Large Canvas Tote Liberty Bags # 8866 Minimum Order: 12 + Print Ty…" at bounding box center [697, 152] width 260 height 528
type input "0.43"
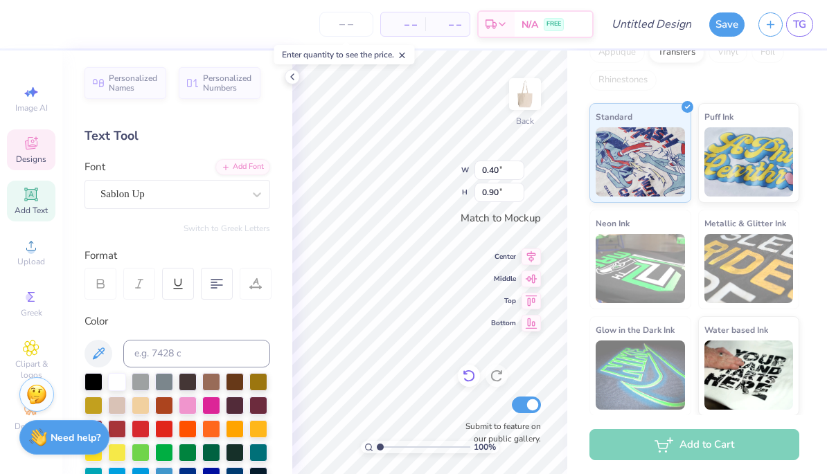
type input "0.95"
type textarea "A"
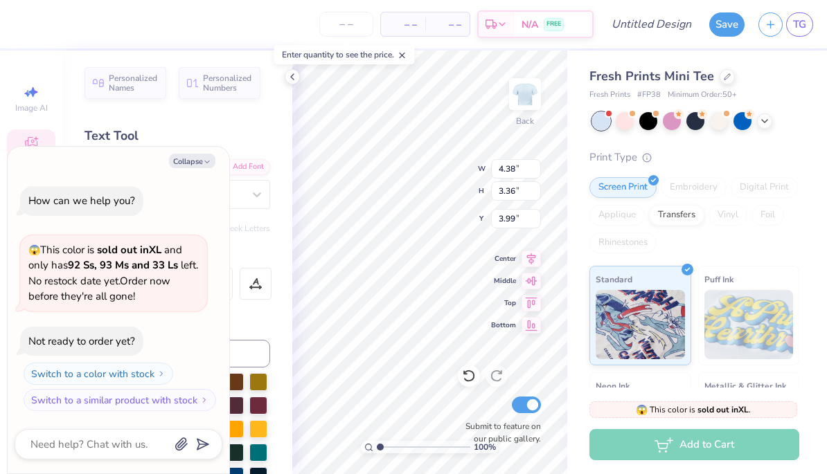
type textarea "x"
type textarea "zeta"
type textarea "x"
type input "1.29"
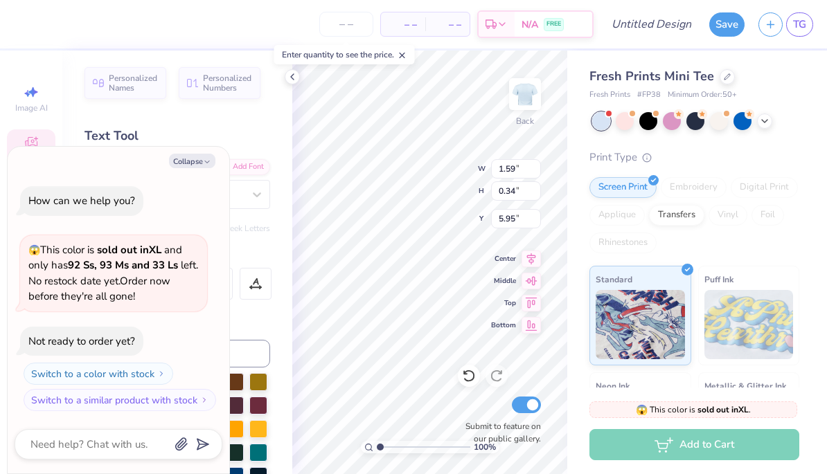
type input "0.28"
type input "6.02"
click at [202, 166] on button "Collapse" at bounding box center [192, 161] width 46 height 15
type textarea "x"
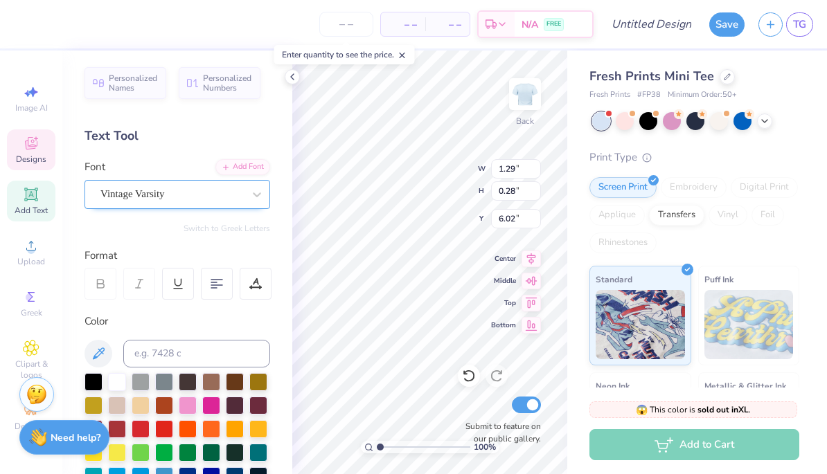
click at [227, 195] on div "Vintage Varsity" at bounding box center [171, 193] width 145 height 21
type input "4.06"
type input "3.12"
type input "4.12"
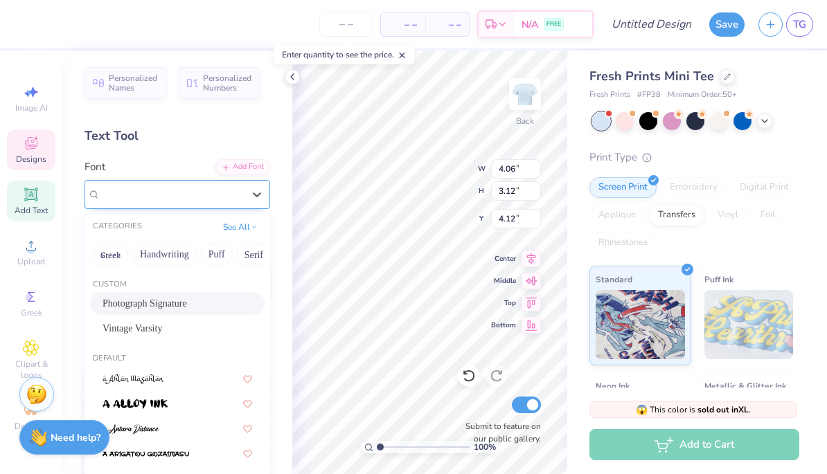
drag, startPoint x: 218, startPoint y: 206, endPoint x: 227, endPoint y: 203, distance: 9.6
click at [218, 206] on div "Photograph Signature" at bounding box center [177, 194] width 186 height 29
click at [204, 297] on div "Photograph Signature" at bounding box center [177, 303] width 150 height 15
